Goal: Check status

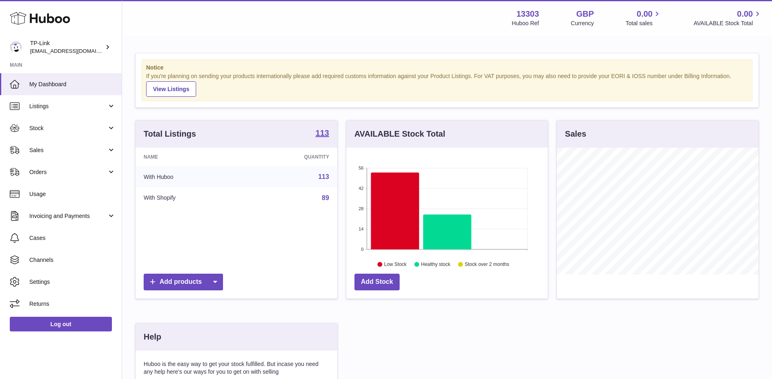
scroll to position [127, 202]
click at [49, 149] on span "Sales" at bounding box center [68, 151] width 78 height 8
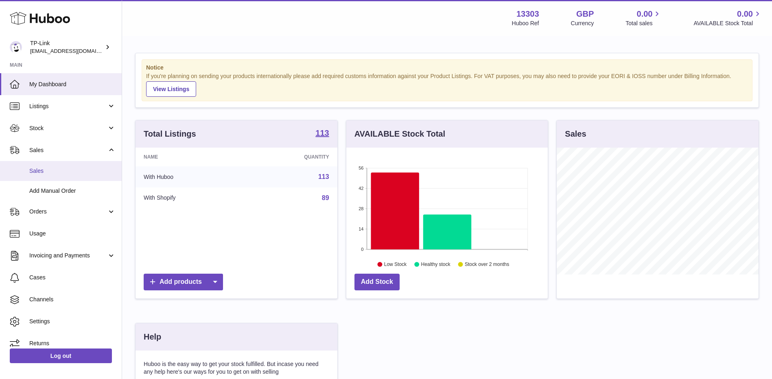
click at [45, 166] on link "Sales" at bounding box center [61, 171] width 122 height 20
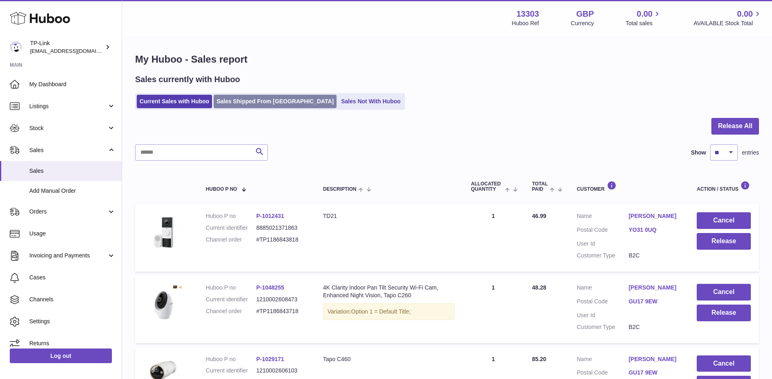
click at [242, 103] on link "Sales Shipped From [GEOGRAPHIC_DATA]" at bounding box center [275, 101] width 123 height 13
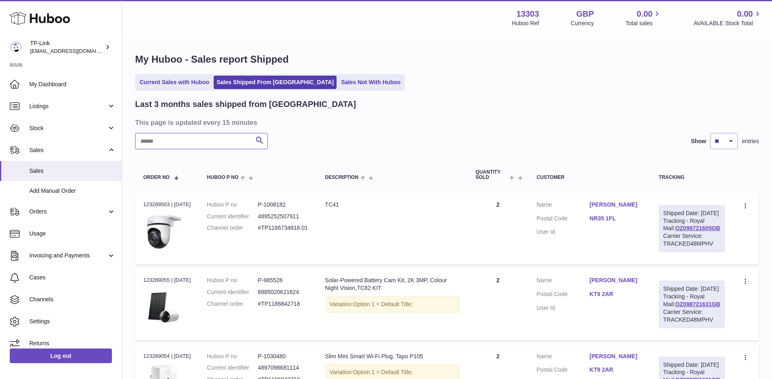
click at [222, 144] on input "text" at bounding box center [201, 141] width 133 height 16
paste input "**********"
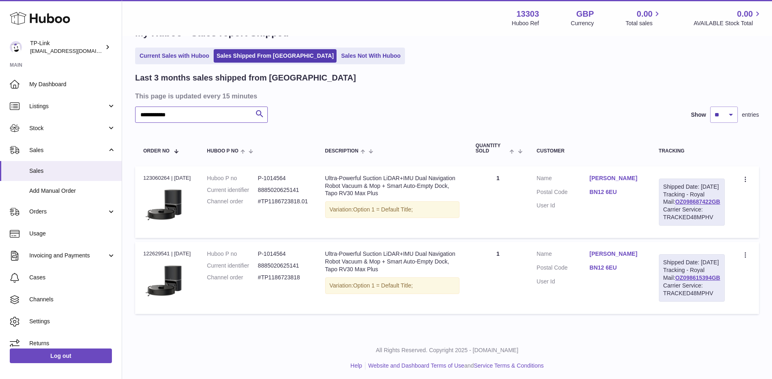
scroll to position [41, 0]
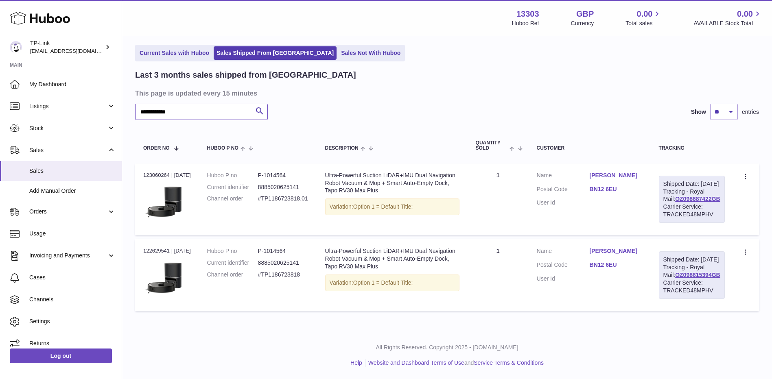
type input "**********"
drag, startPoint x: 716, startPoint y: 202, endPoint x: 668, endPoint y: 202, distance: 48.0
click at [668, 202] on div "Shipped Date: [DATE] Tracking - Royal Mail: OZ098687422GB Carrier Service: TRAC…" at bounding box center [692, 199] width 66 height 47
copy link "OZ098687422GB"
click at [619, 215] on td "Customer Name [PERSON_NAME] Postal Code BN12 6EU User Id" at bounding box center [590, 200] width 122 height 72
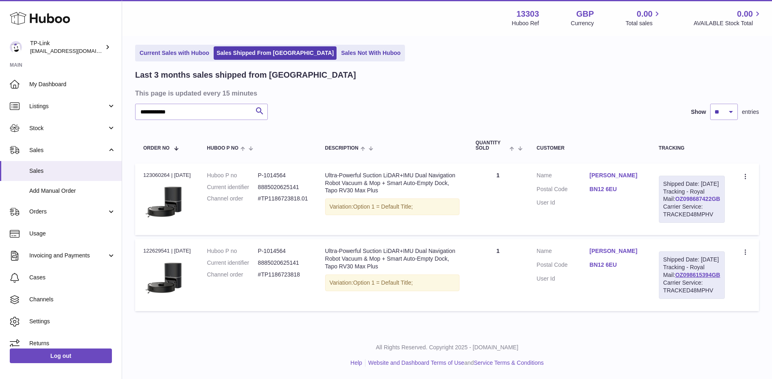
click at [678, 202] on link "OZ098687422GB" at bounding box center [697, 199] width 45 height 7
